Goal: Task Accomplishment & Management: Complete application form

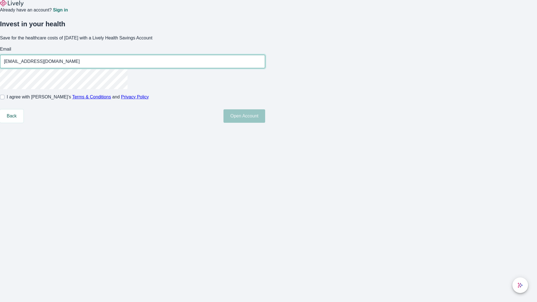
type input "[EMAIL_ADDRESS][DOMAIN_NAME]"
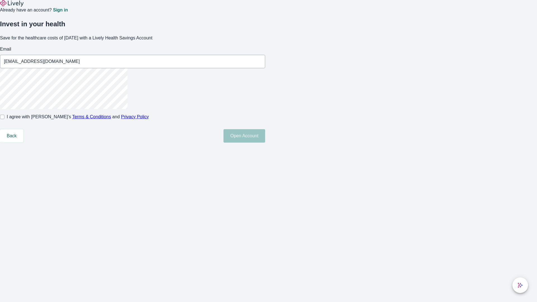
click at [4, 119] on input "I agree with Lively’s Terms & Conditions and Privacy Policy" at bounding box center [2, 117] width 4 height 4
checkbox input "true"
click at [265, 143] on button "Open Account" at bounding box center [244, 135] width 42 height 13
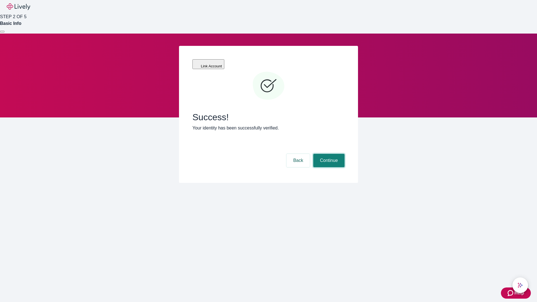
click at [328, 154] on button "Continue" at bounding box center [328, 160] width 31 height 13
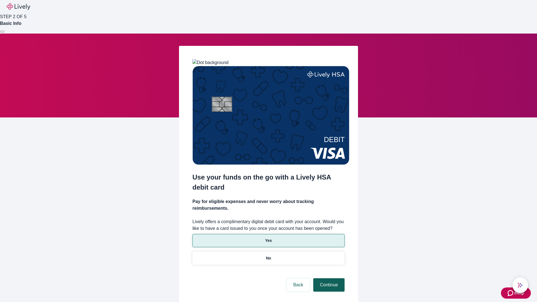
click at [268, 238] on p "Yes" at bounding box center [268, 241] width 7 height 6
click at [328, 278] on button "Continue" at bounding box center [328, 284] width 31 height 13
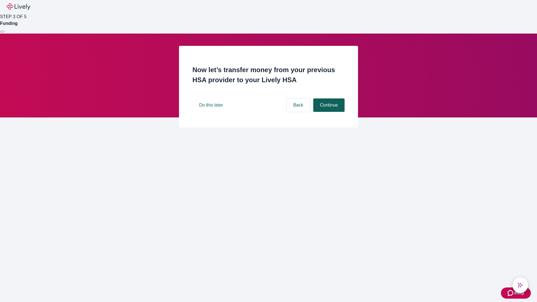
click at [328, 112] on button "Continue" at bounding box center [328, 104] width 31 height 13
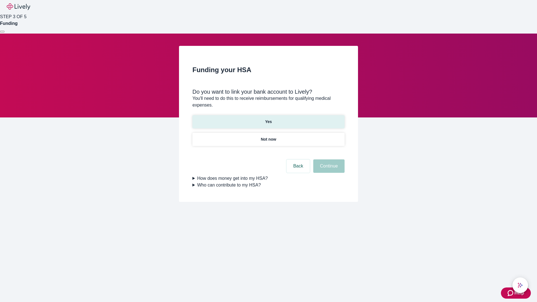
click at [268, 119] on p "Yes" at bounding box center [268, 122] width 7 height 6
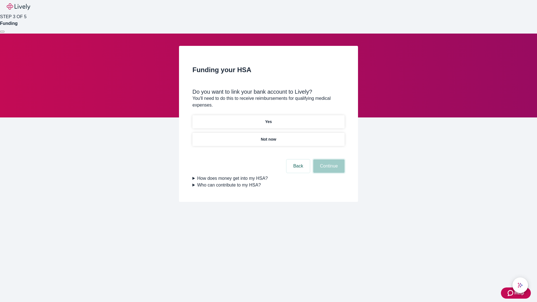
click at [328, 159] on button "Continue" at bounding box center [328, 165] width 31 height 13
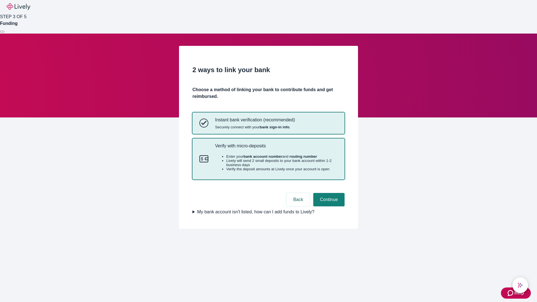
click at [276, 149] on p "Verify with micro-deposits" at bounding box center [276, 145] width 123 height 5
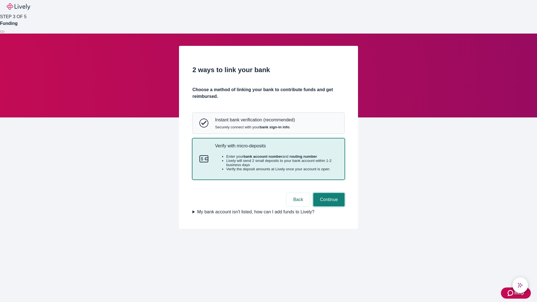
click at [328, 206] on button "Continue" at bounding box center [328, 199] width 31 height 13
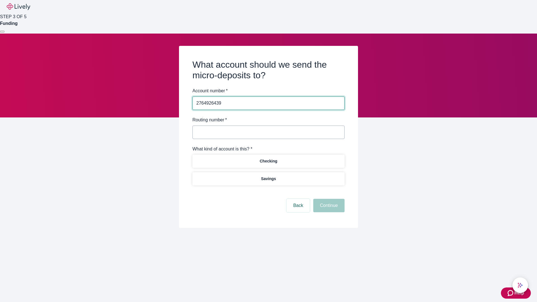
type input "2764926439"
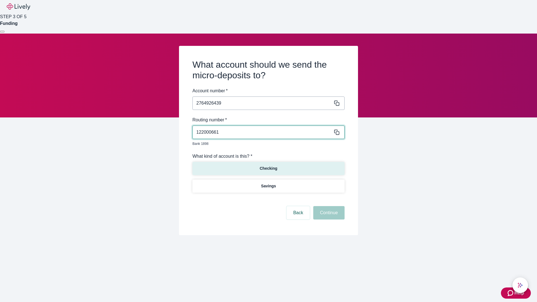
type input "122000661"
click at [268, 166] on p "Checking" at bounding box center [269, 169] width 18 height 6
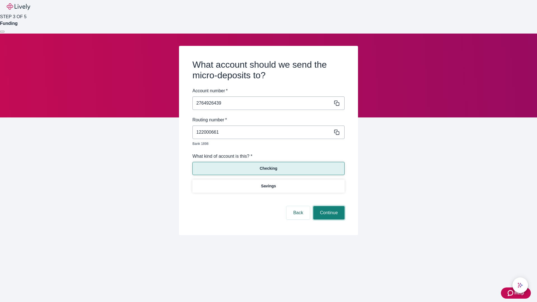
click at [328, 206] on button "Continue" at bounding box center [328, 212] width 31 height 13
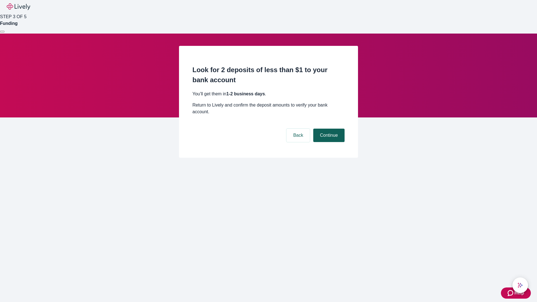
click at [328, 129] on button "Continue" at bounding box center [328, 135] width 31 height 13
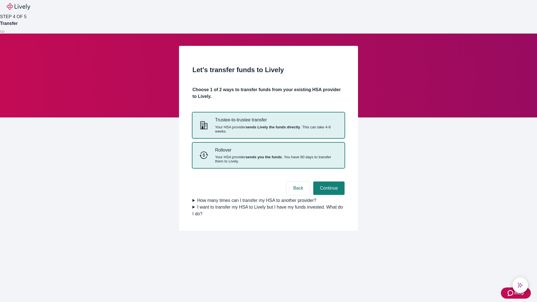
click at [268, 159] on strong "sends you the funds" at bounding box center [264, 157] width 36 height 4
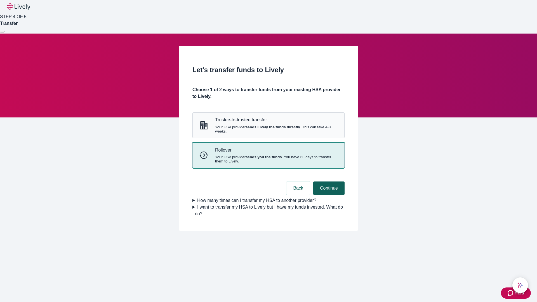
click at [328, 195] on button "Continue" at bounding box center [328, 188] width 31 height 13
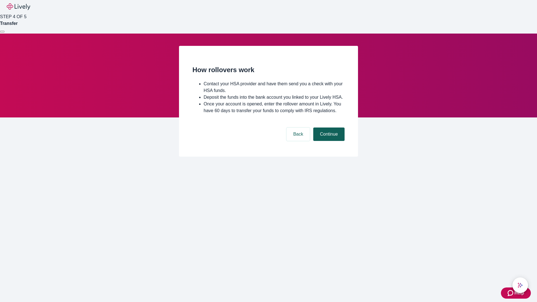
click at [328, 141] on button "Continue" at bounding box center [328, 134] width 31 height 13
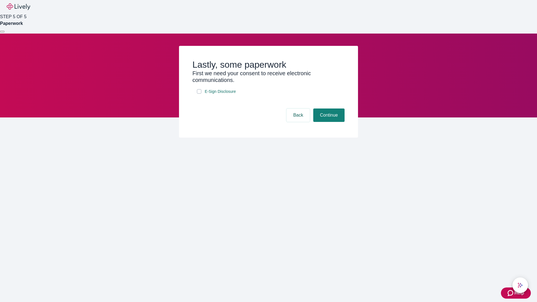
click at [199, 94] on input "E-Sign Disclosure" at bounding box center [199, 91] width 4 height 4
checkbox input "true"
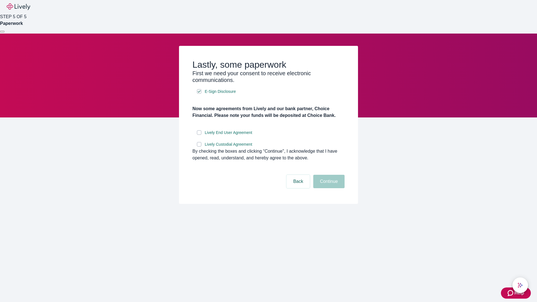
click at [199, 135] on input "Lively End User Agreement" at bounding box center [199, 132] width 4 height 4
checkbox input "true"
click at [199, 147] on input "Lively Custodial Agreement" at bounding box center [199, 144] width 4 height 4
checkbox input "true"
click at [328, 188] on button "Continue" at bounding box center [328, 181] width 31 height 13
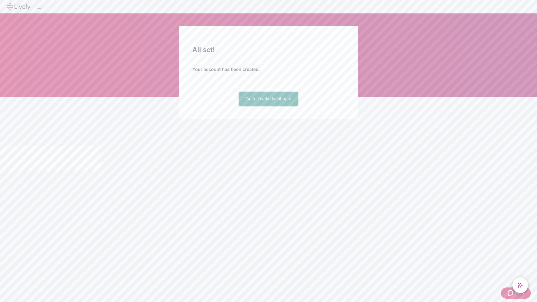
click at [268, 106] on link "Go to Lively dashboard" at bounding box center [269, 98] width 60 height 13
